Goal: Task Accomplishment & Management: Manage account settings

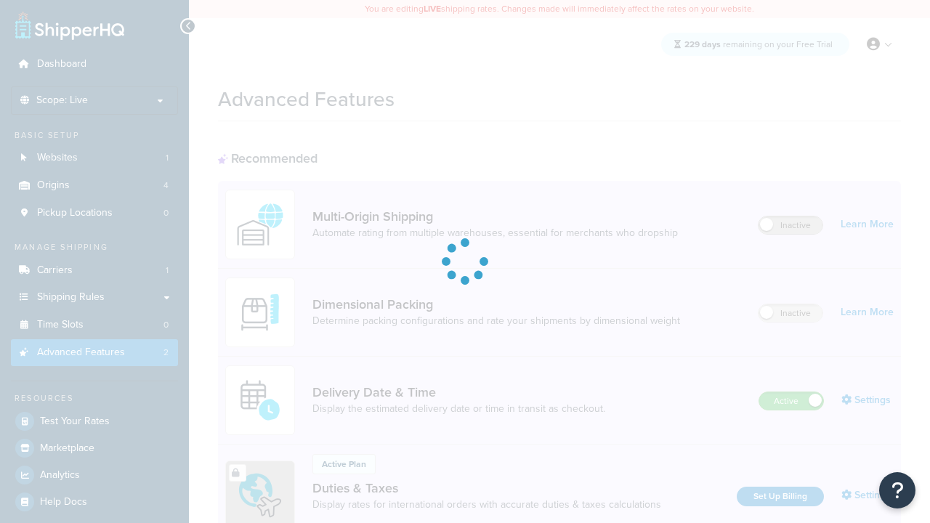
click at [790, 216] on label "Inactive" at bounding box center [790, 224] width 64 height 17
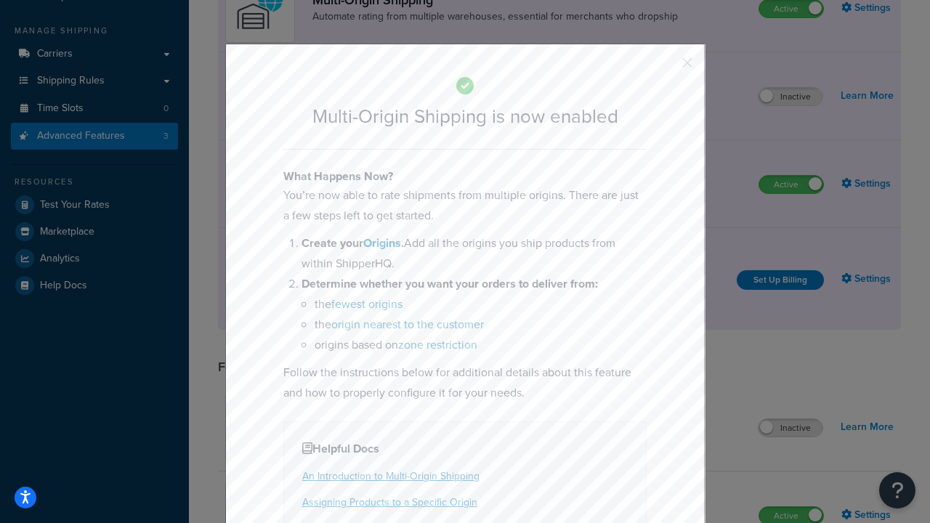
click at [665, 66] on button "button" at bounding box center [666, 68] width 4 height 4
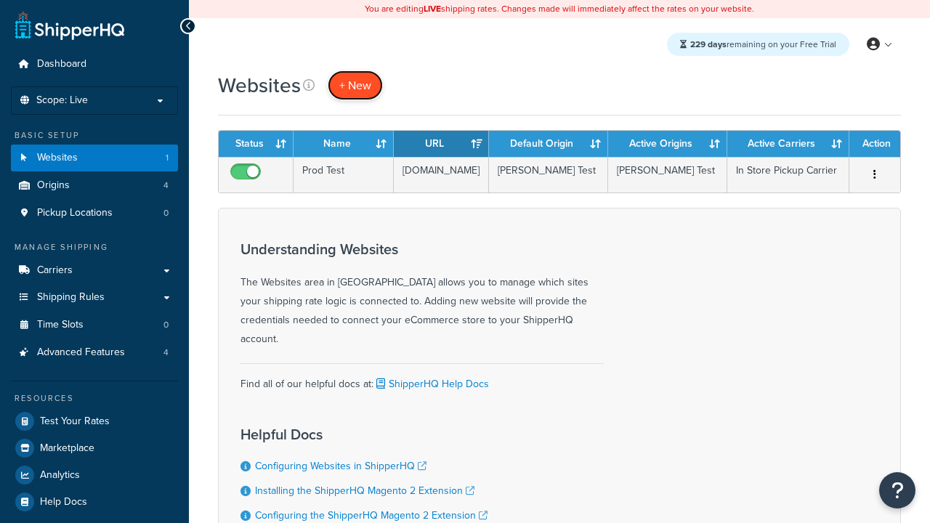
click at [355, 85] on span "+ New" at bounding box center [355, 85] width 32 height 17
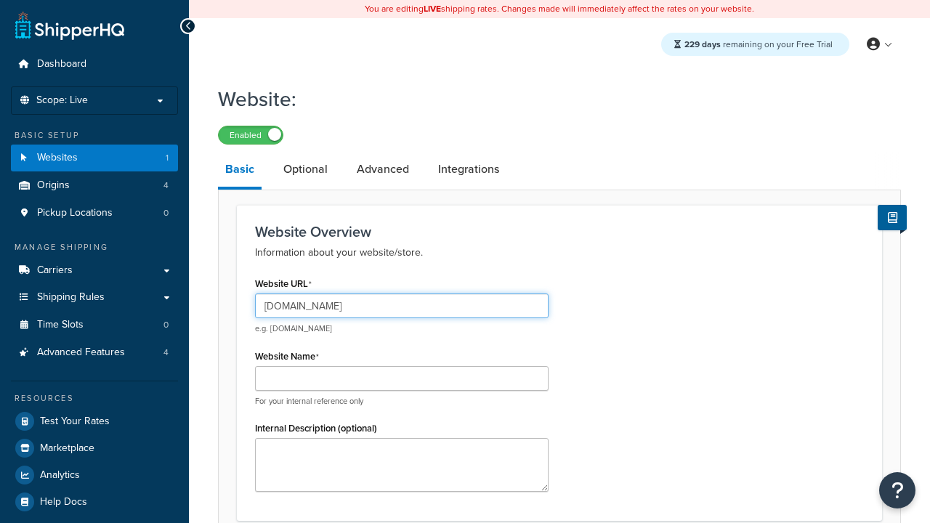
type input "[DOMAIN_NAME]"
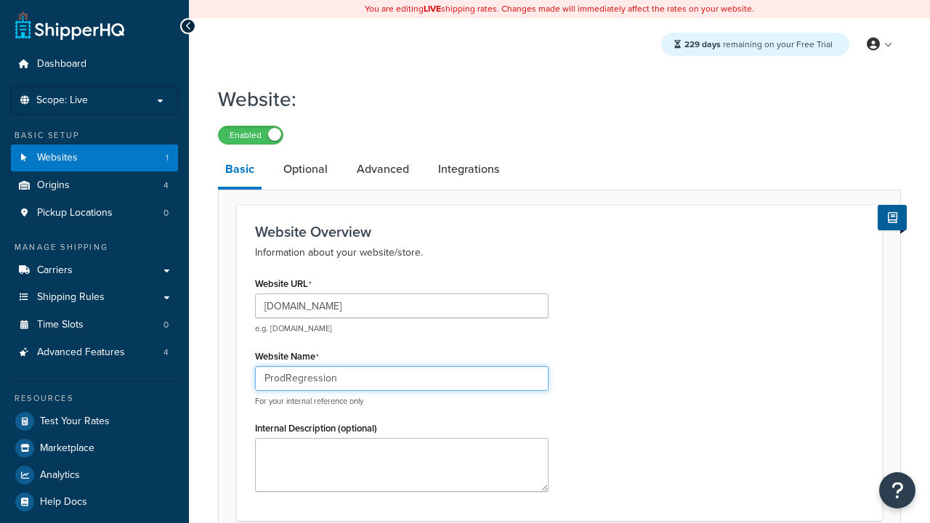
type input "ProdRegression"
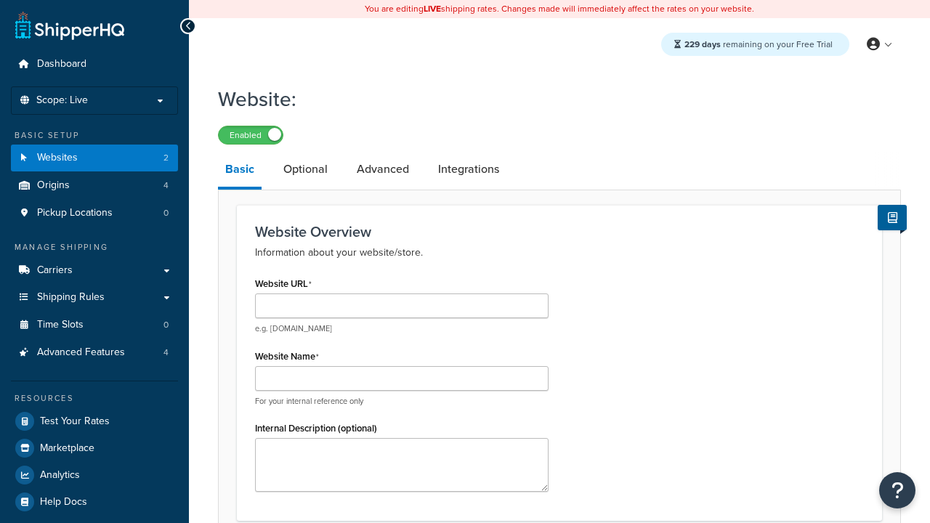
click at [240, 172] on link "Basic" at bounding box center [240, 171] width 44 height 38
click at [305, 170] on link "Optional" at bounding box center [305, 169] width 59 height 35
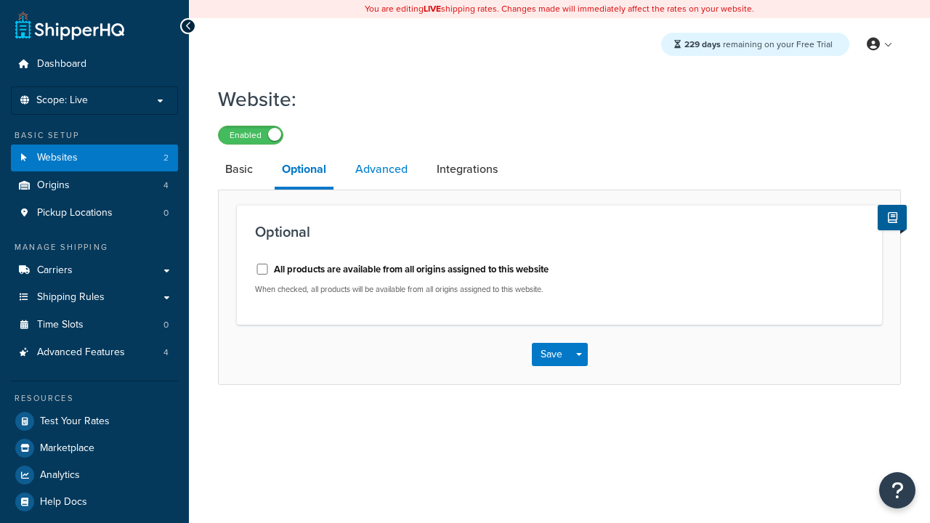
click at [381, 170] on link "Advanced" at bounding box center [381, 169] width 67 height 35
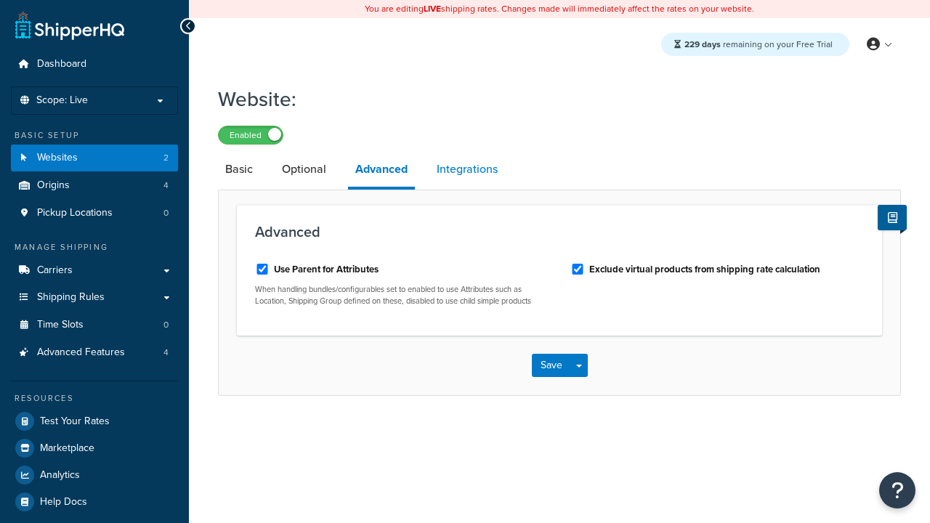
click at [467, 170] on link "Integrations" at bounding box center [467, 169] width 76 height 35
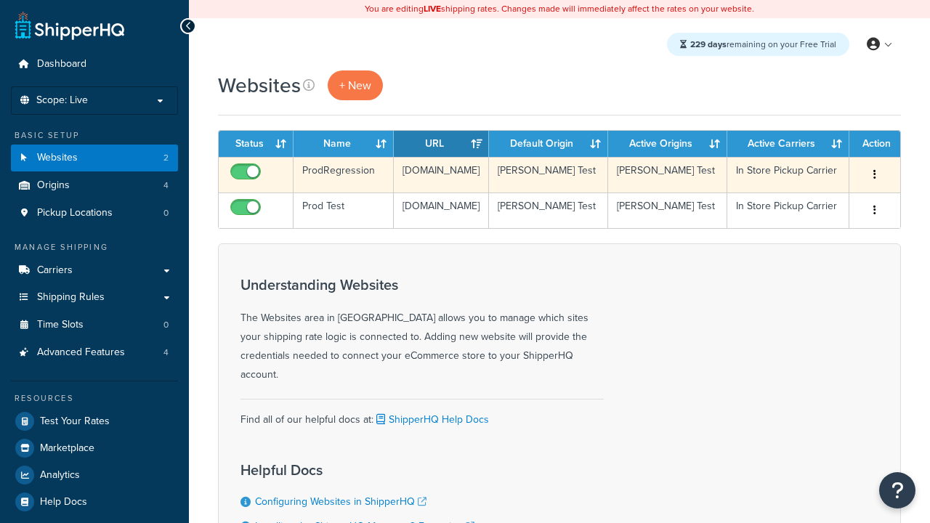
click at [875, 175] on icon "button" at bounding box center [874, 174] width 3 height 10
click at [0, 0] on link "Edit" at bounding box center [0, 0] width 0 height 0
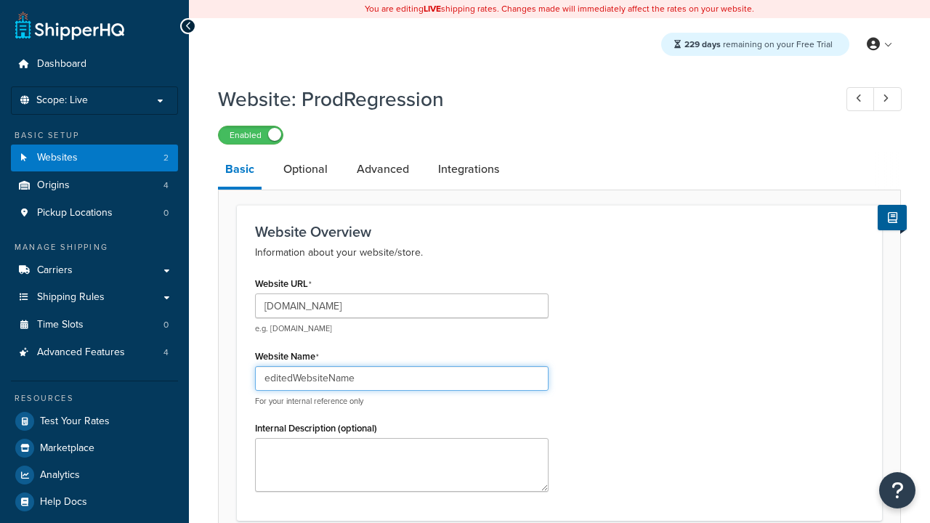
type input "editedWebsiteName"
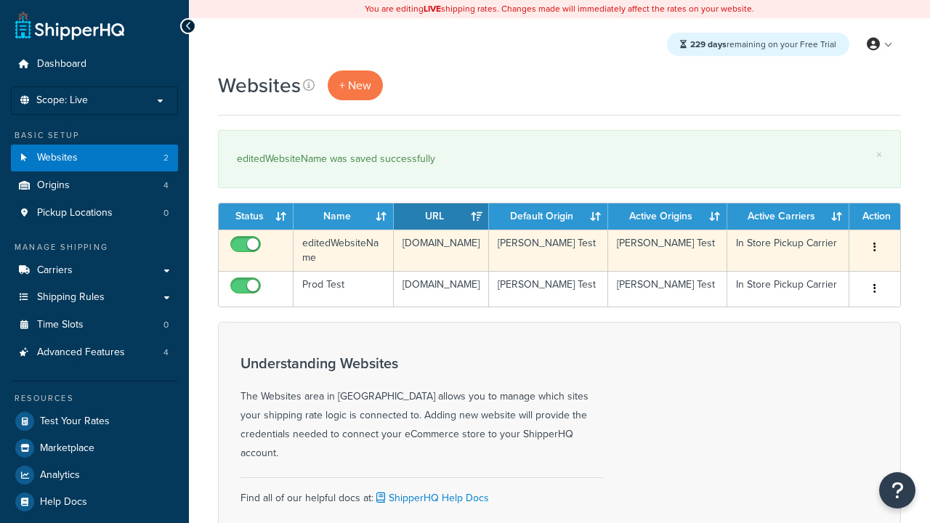
click at [875, 248] on icon "button" at bounding box center [874, 247] width 3 height 10
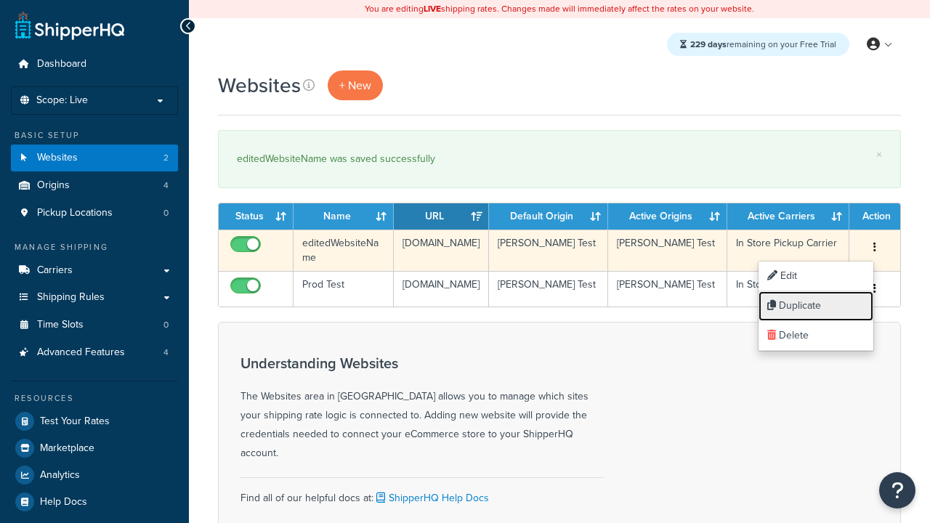
click at [816, 306] on link "Duplicate" at bounding box center [815, 306] width 115 height 30
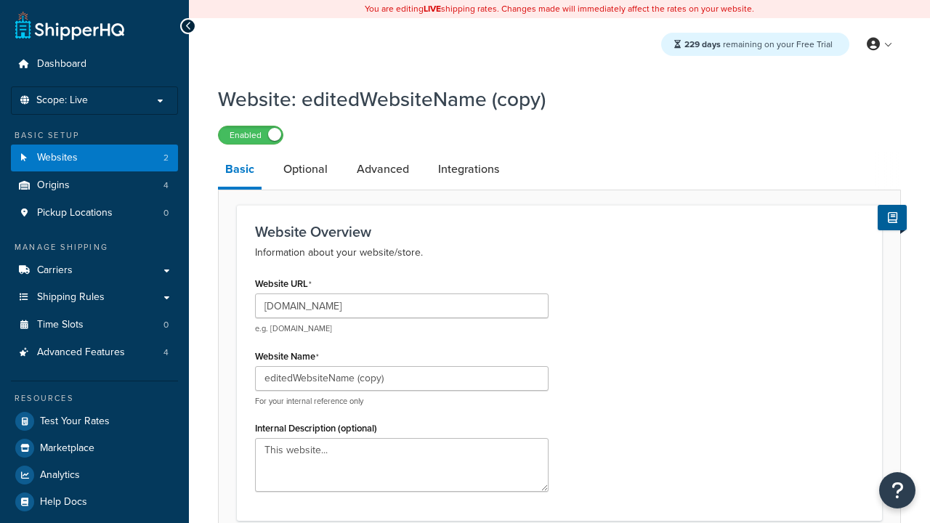
scroll to position [499, 0]
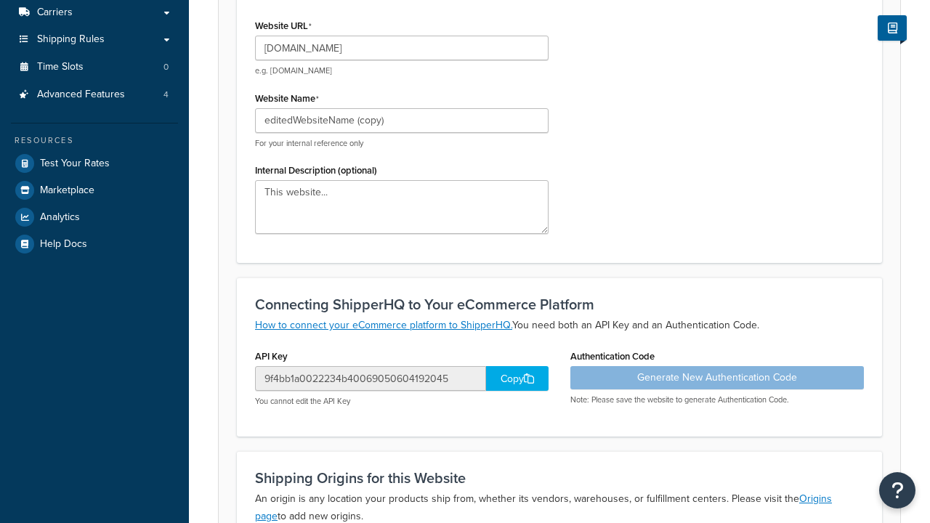
type input "[DOMAIN_NAME]"
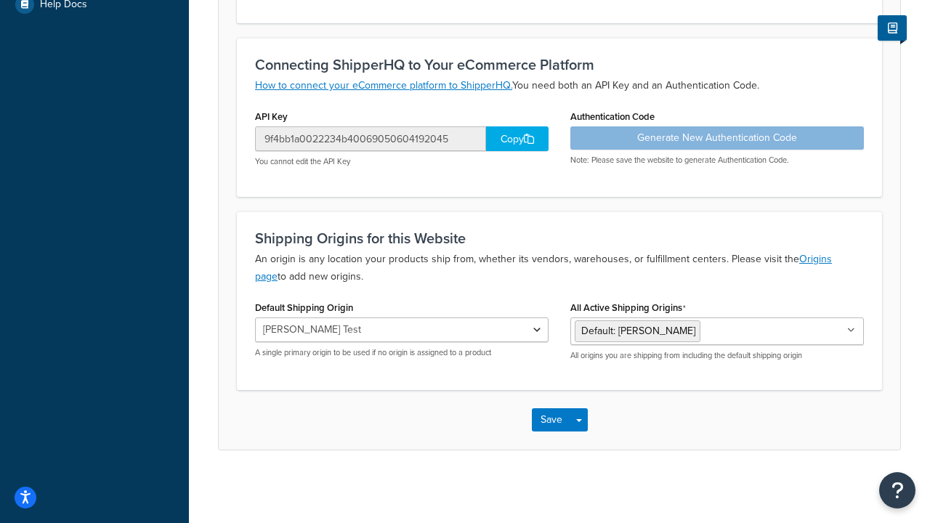
scroll to position [0, 0]
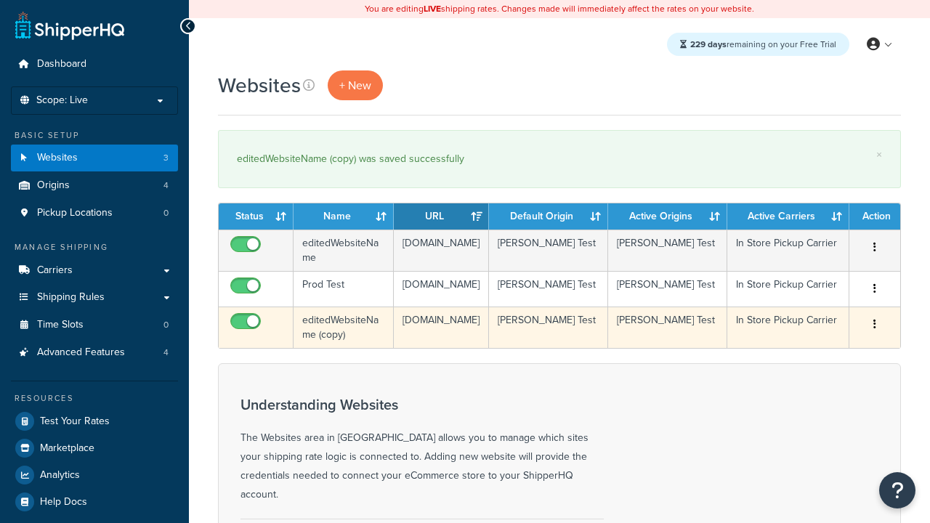
click at [875, 329] on icon "button" at bounding box center [874, 324] width 3 height 10
click at [0, 0] on link "Delete" at bounding box center [0, 0] width 0 height 0
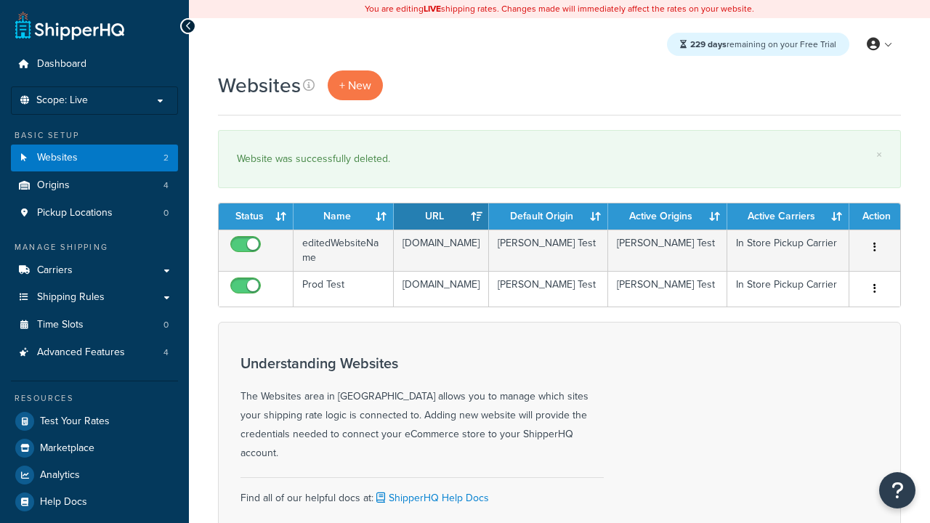
click at [256, 216] on th "Status" at bounding box center [256, 216] width 75 height 26
click at [344, 216] on th "Name" at bounding box center [343, 216] width 100 height 26
click at [441, 216] on th "URL" at bounding box center [441, 216] width 95 height 26
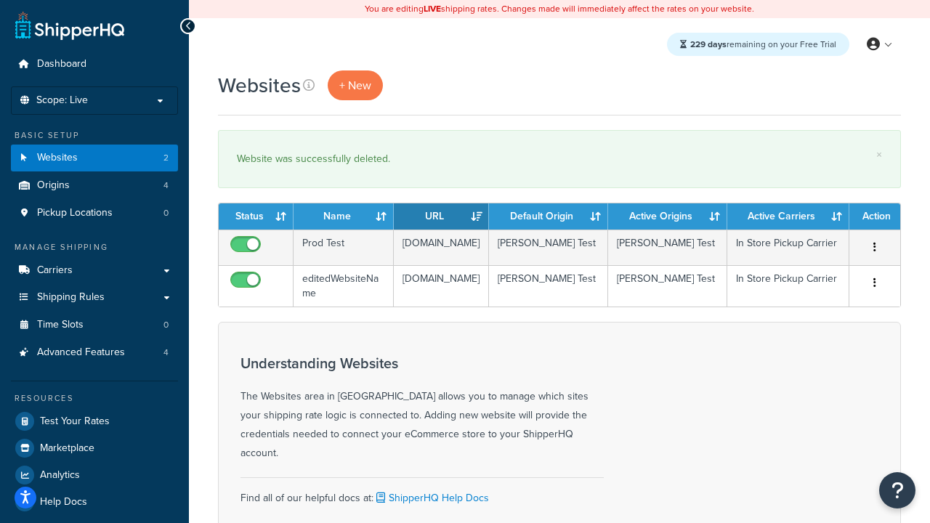
click at [441, 216] on th "URL" at bounding box center [441, 216] width 95 height 26
click at [548, 216] on th "Default Origin" at bounding box center [548, 216] width 119 height 26
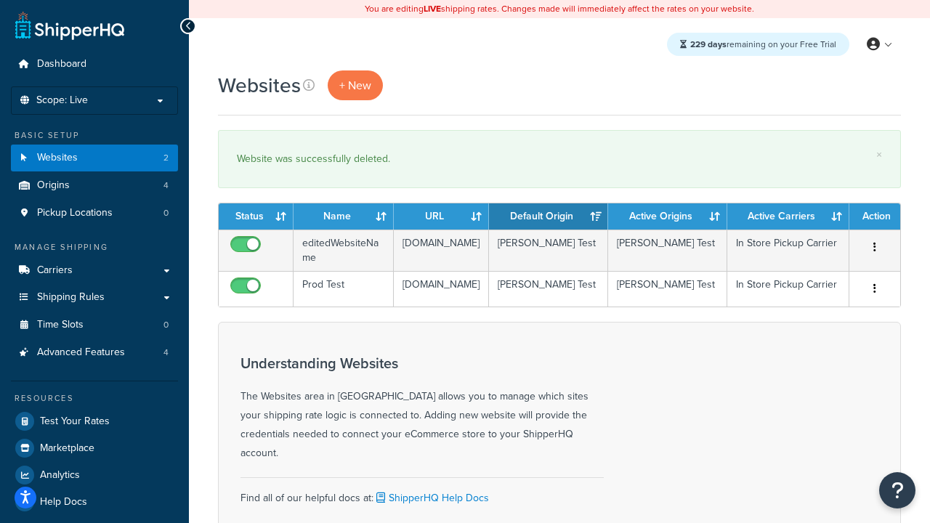
click at [668, 216] on th "Active Origins" at bounding box center [667, 216] width 119 height 26
click at [788, 216] on th "Active Carriers" at bounding box center [788, 216] width 122 height 26
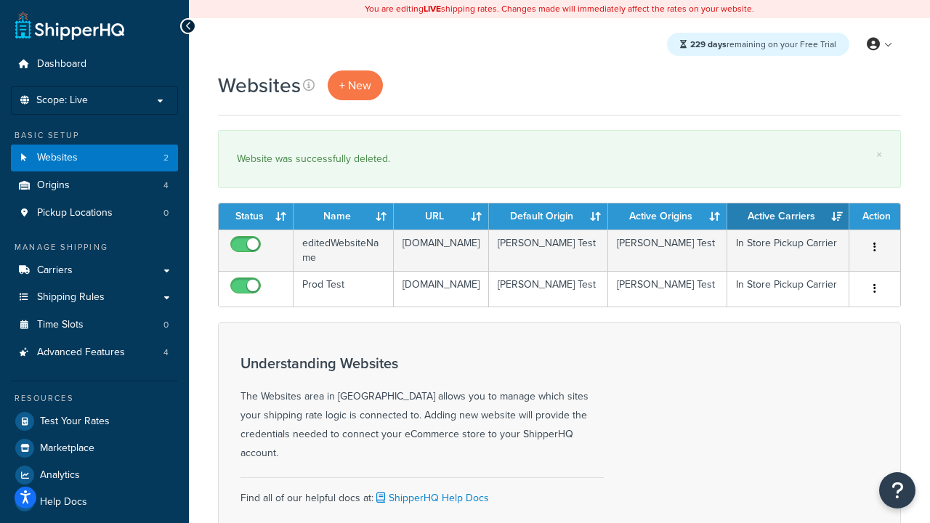
click at [788, 216] on th "Active Carriers" at bounding box center [788, 216] width 122 height 26
click at [875, 216] on th "Action" at bounding box center [874, 216] width 51 height 26
click at [309, 85] on icon at bounding box center [309, 85] width 12 height 12
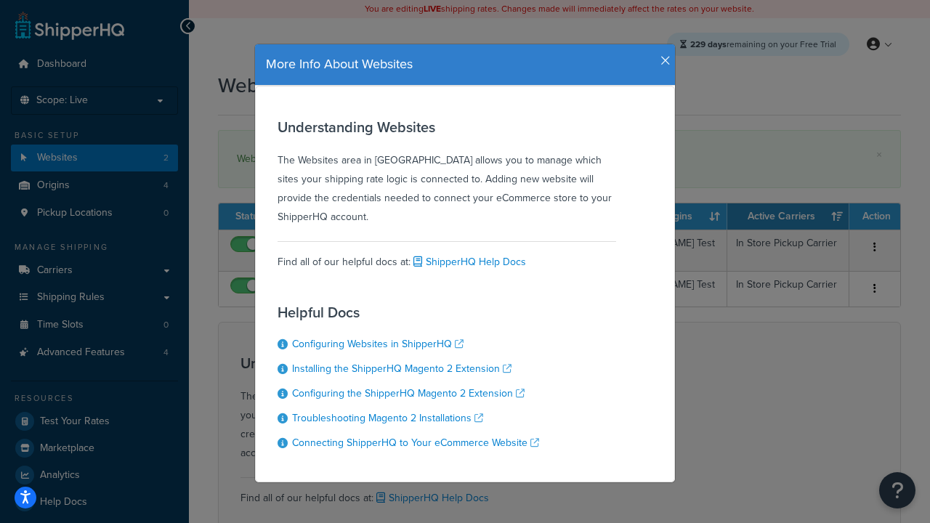
click at [662, 55] on icon "button" at bounding box center [665, 60] width 10 height 13
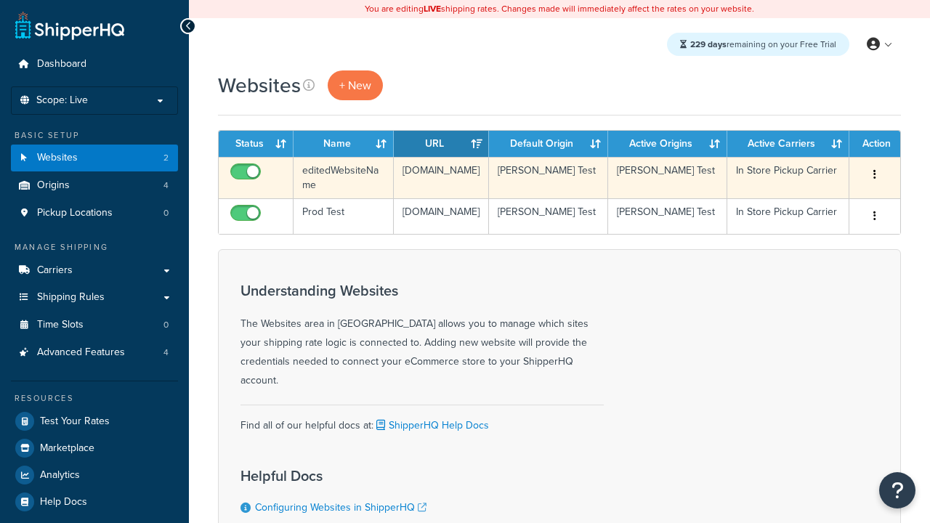
click at [875, 175] on icon "button" at bounding box center [874, 174] width 3 height 10
click at [0, 0] on link "Delete" at bounding box center [0, 0] width 0 height 0
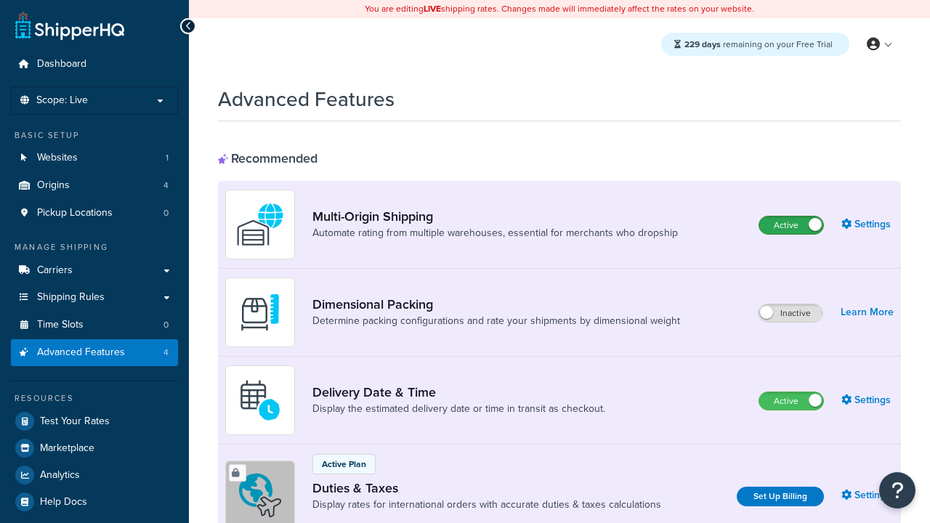
click at [791, 225] on label "Active" at bounding box center [791, 224] width 64 height 17
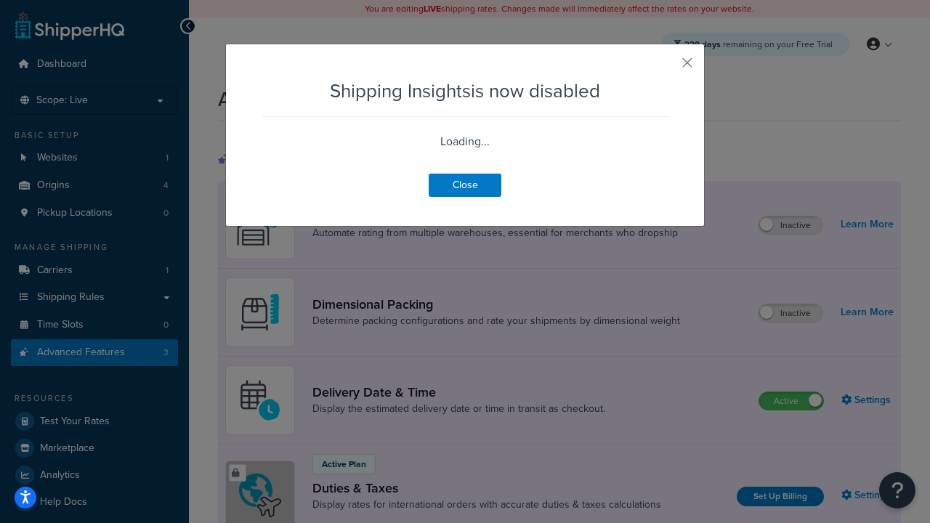
scroll to position [910, 0]
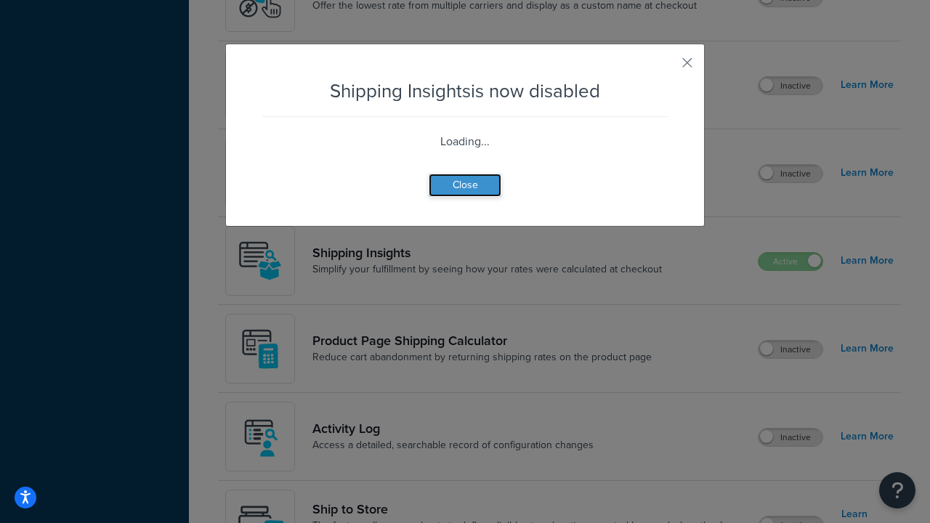
click at [465, 185] on button "Close" at bounding box center [465, 185] width 73 height 23
